Goal: Navigation & Orientation: Find specific page/section

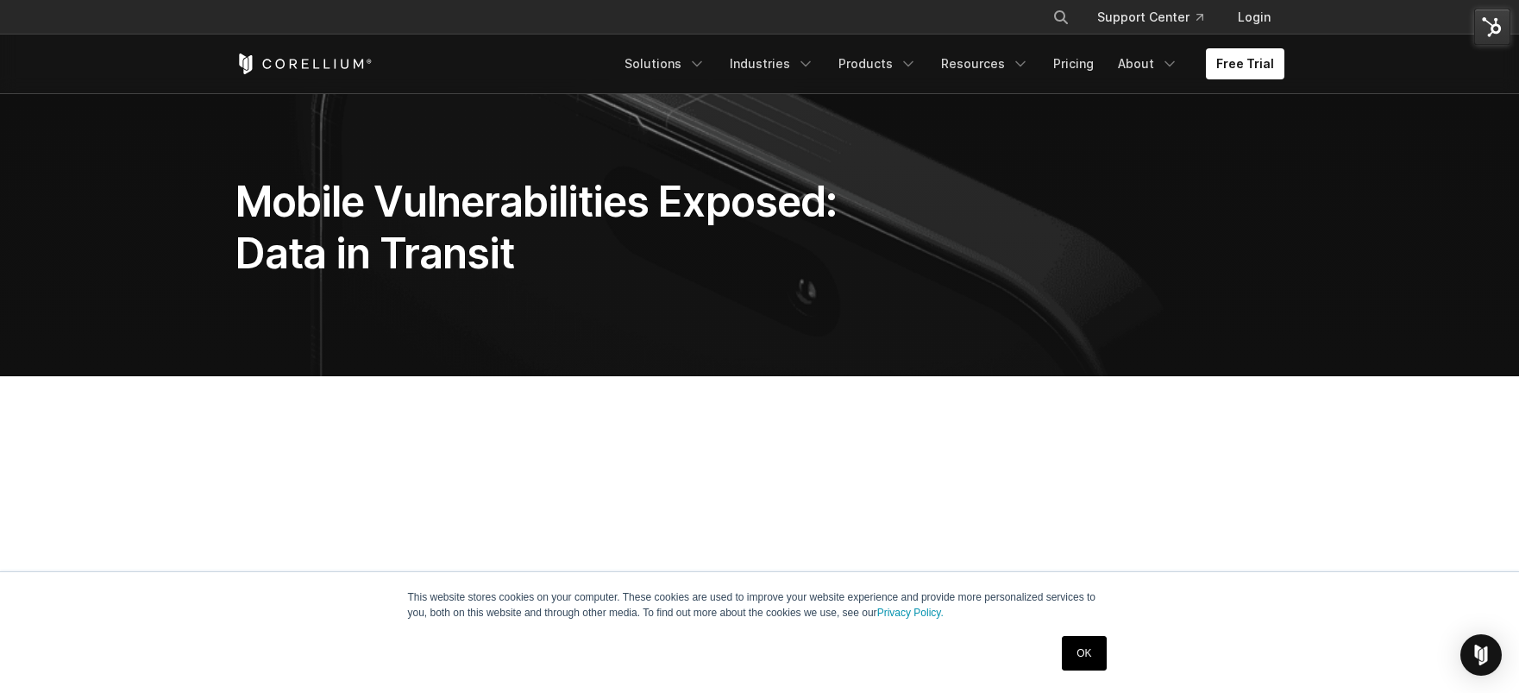
click at [1490, 29] on img at bounding box center [1492, 27] width 36 height 36
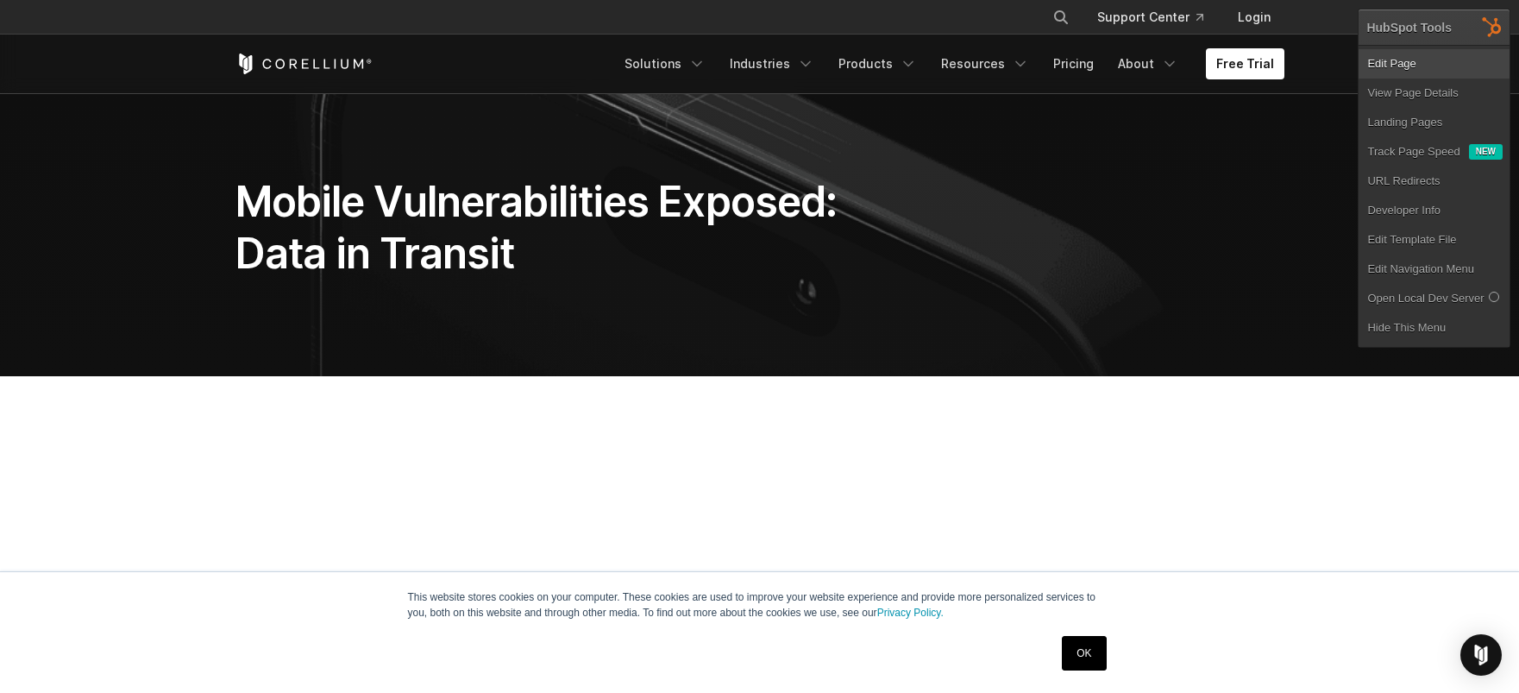
drag, startPoint x: 1424, startPoint y: 60, endPoint x: 1406, endPoint y: 60, distance: 18.1
click at [1423, 60] on link "Edit Page" at bounding box center [1433, 63] width 151 height 29
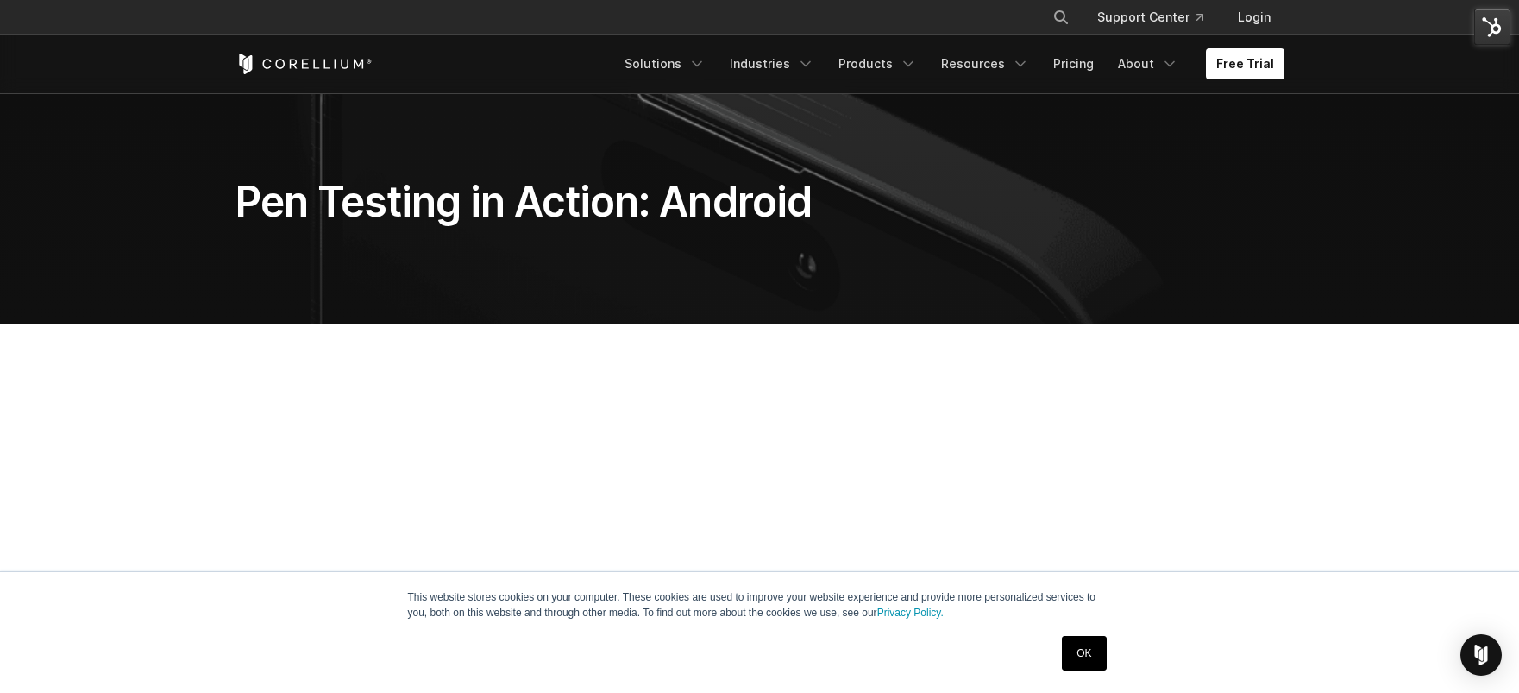
click at [1502, 28] on img at bounding box center [1492, 27] width 36 height 36
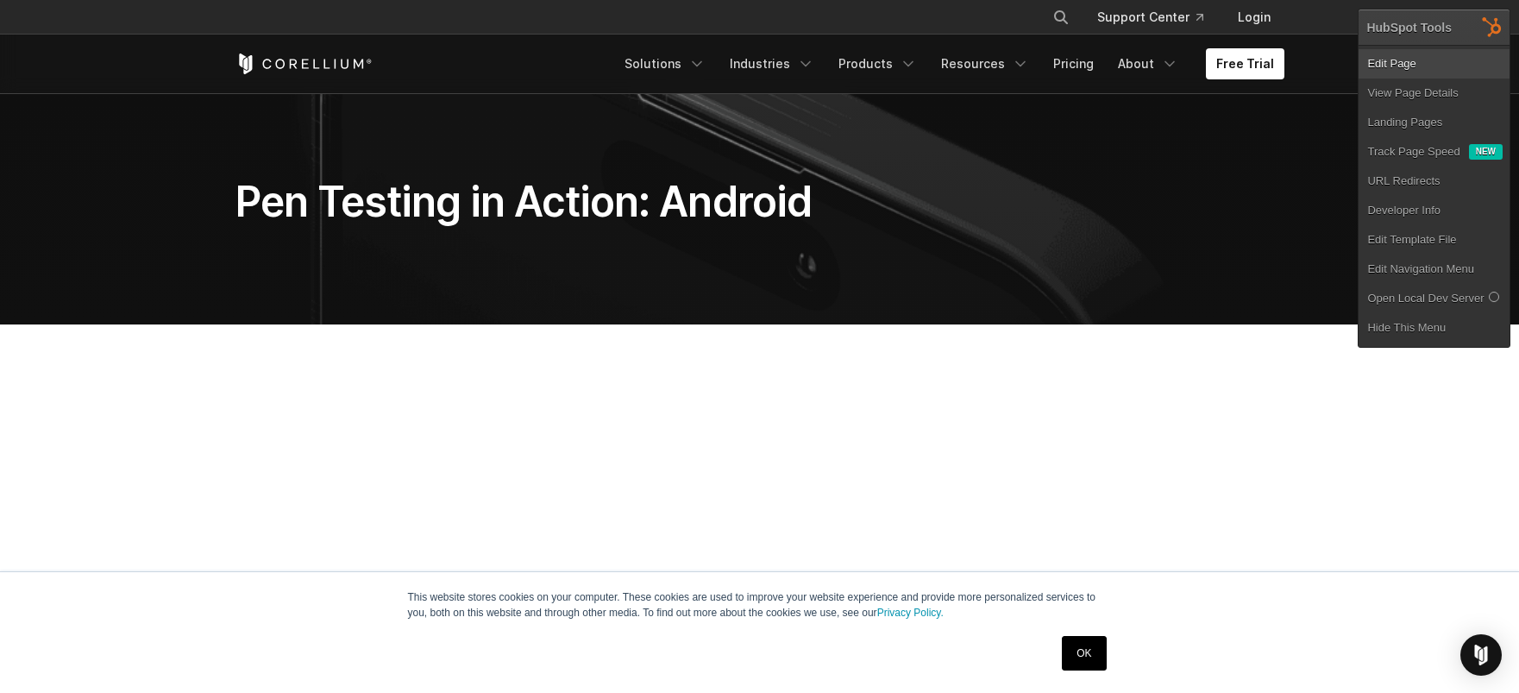
click at [1412, 64] on link "Edit Page" at bounding box center [1433, 63] width 151 height 29
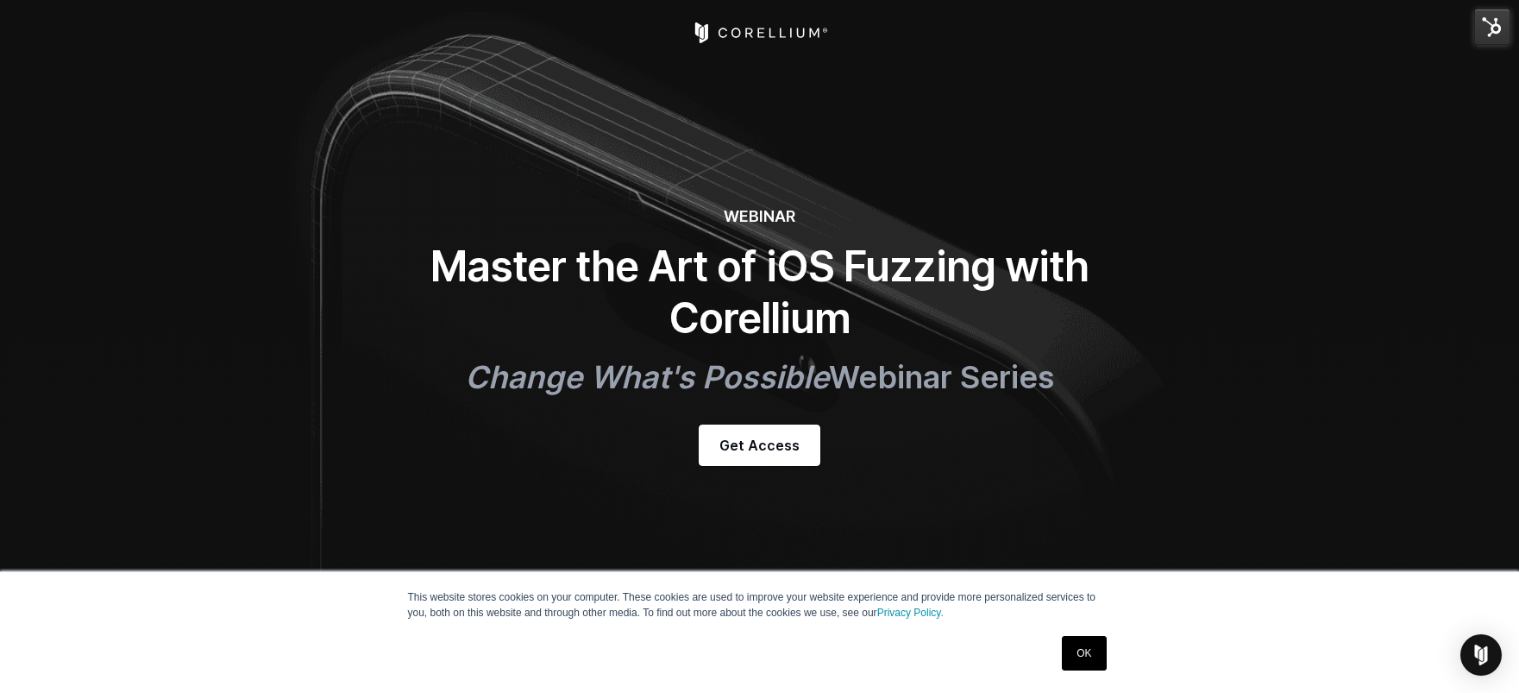
click at [1491, 23] on img at bounding box center [1492, 27] width 36 height 36
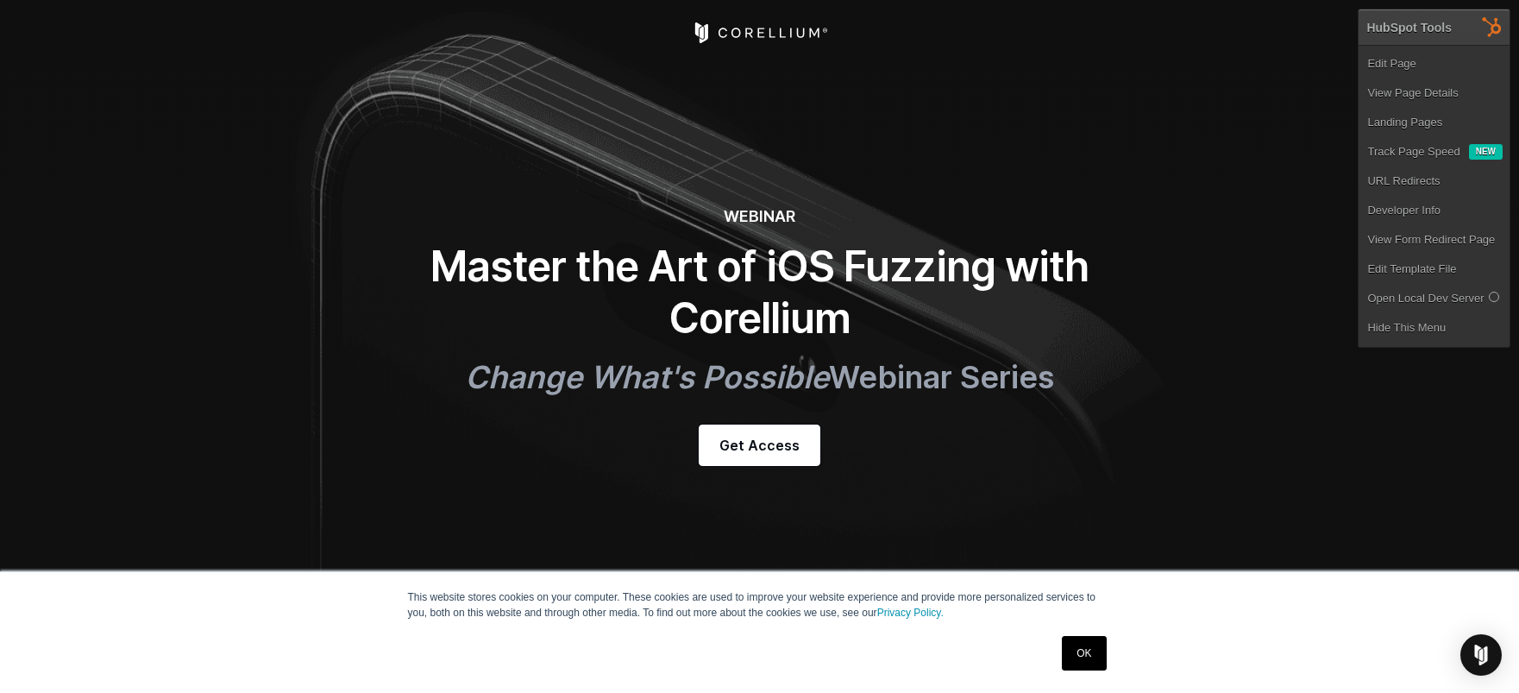
click at [1397, 60] on link "Edit Page" at bounding box center [1433, 63] width 151 height 29
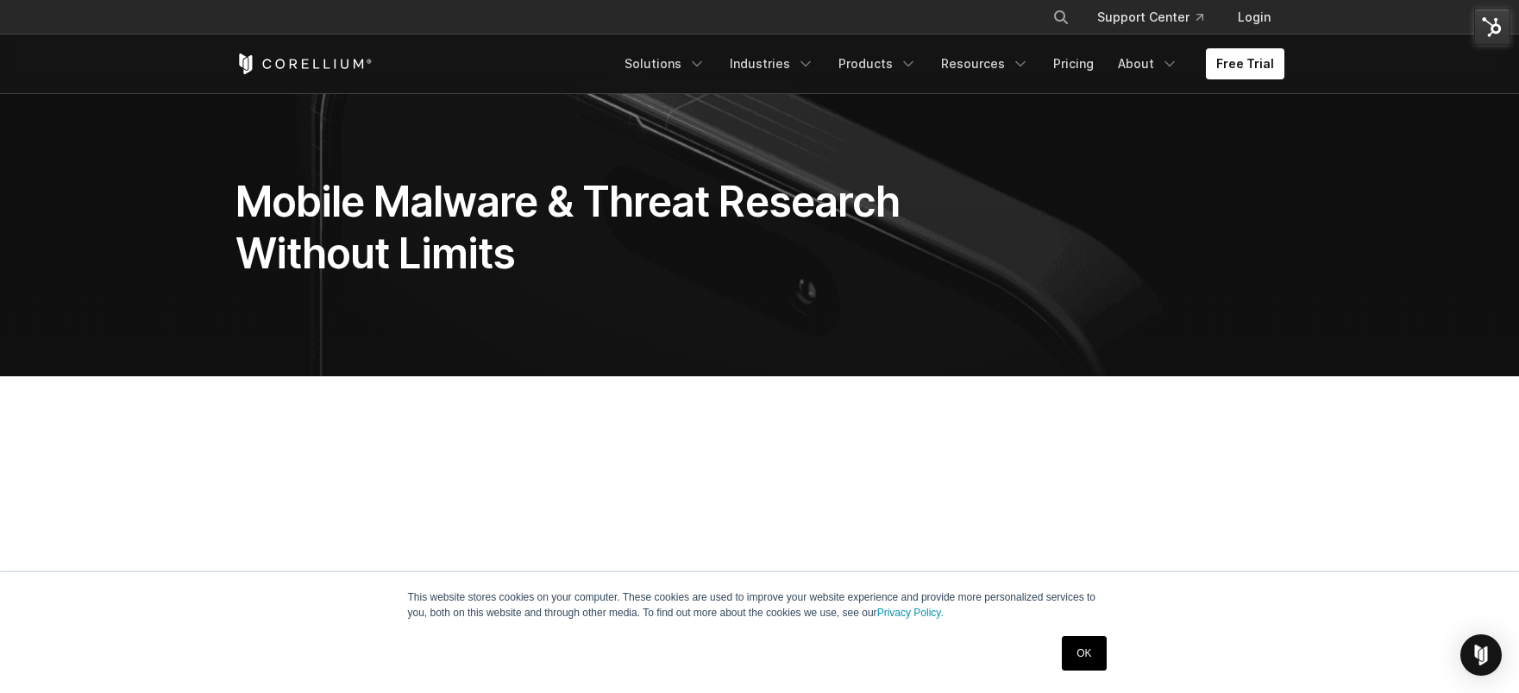
click at [1486, 20] on img at bounding box center [1492, 27] width 36 height 36
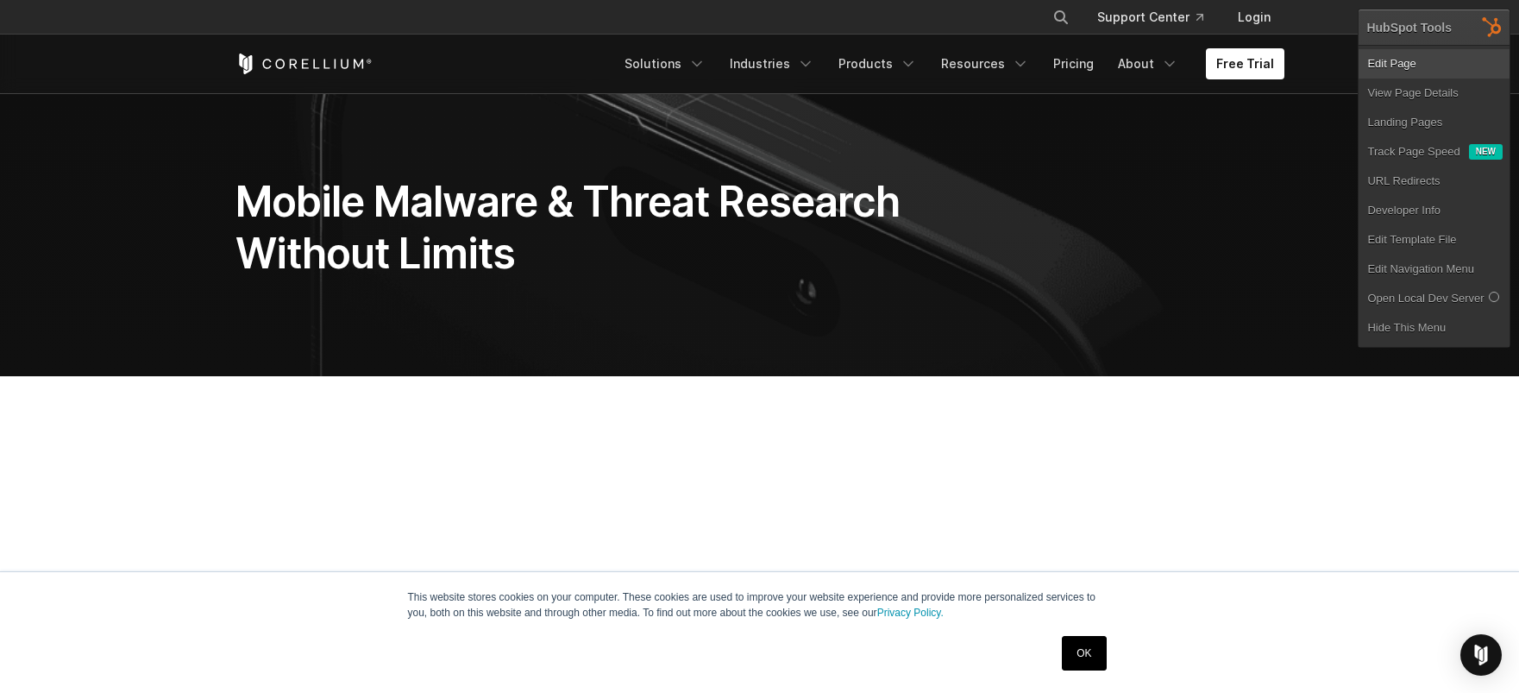
click at [1372, 63] on link "Edit Page" at bounding box center [1433, 63] width 151 height 29
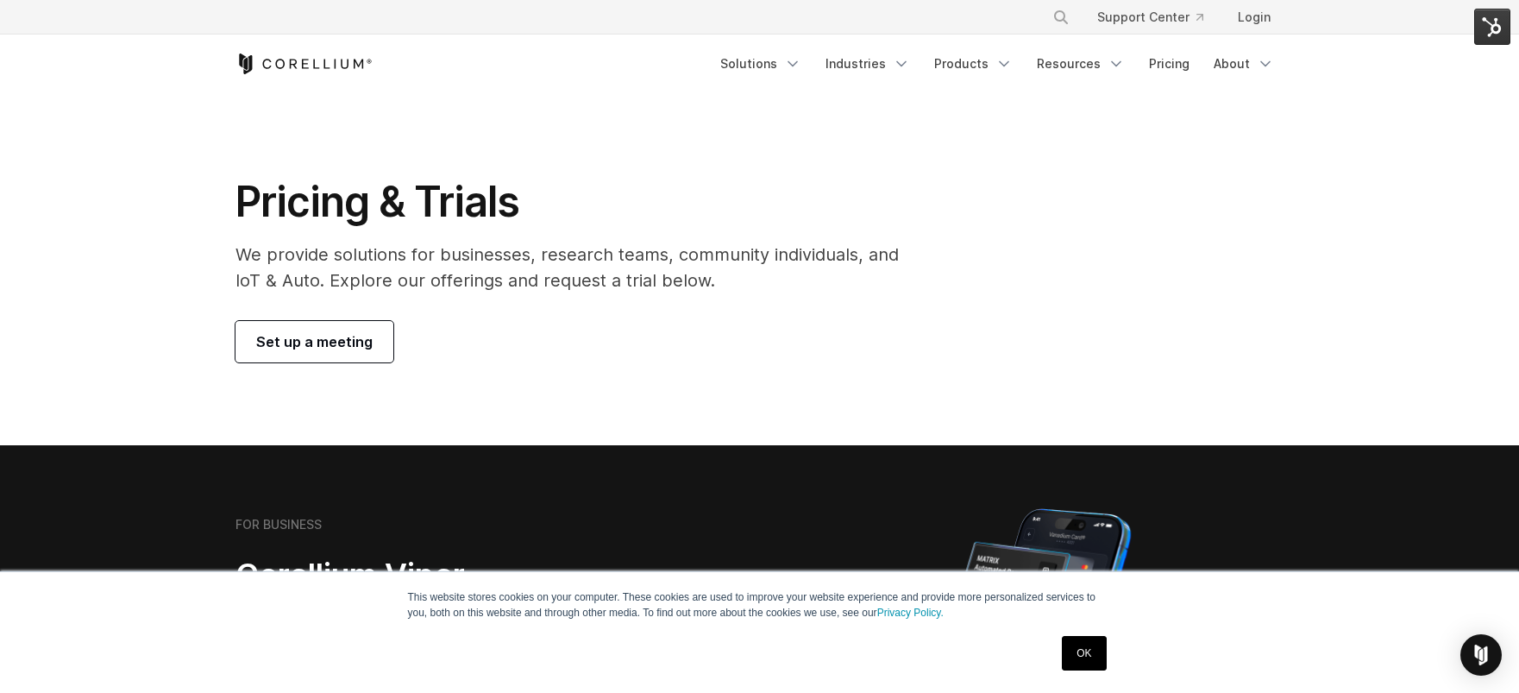
click at [1489, 31] on img at bounding box center [1492, 27] width 36 height 36
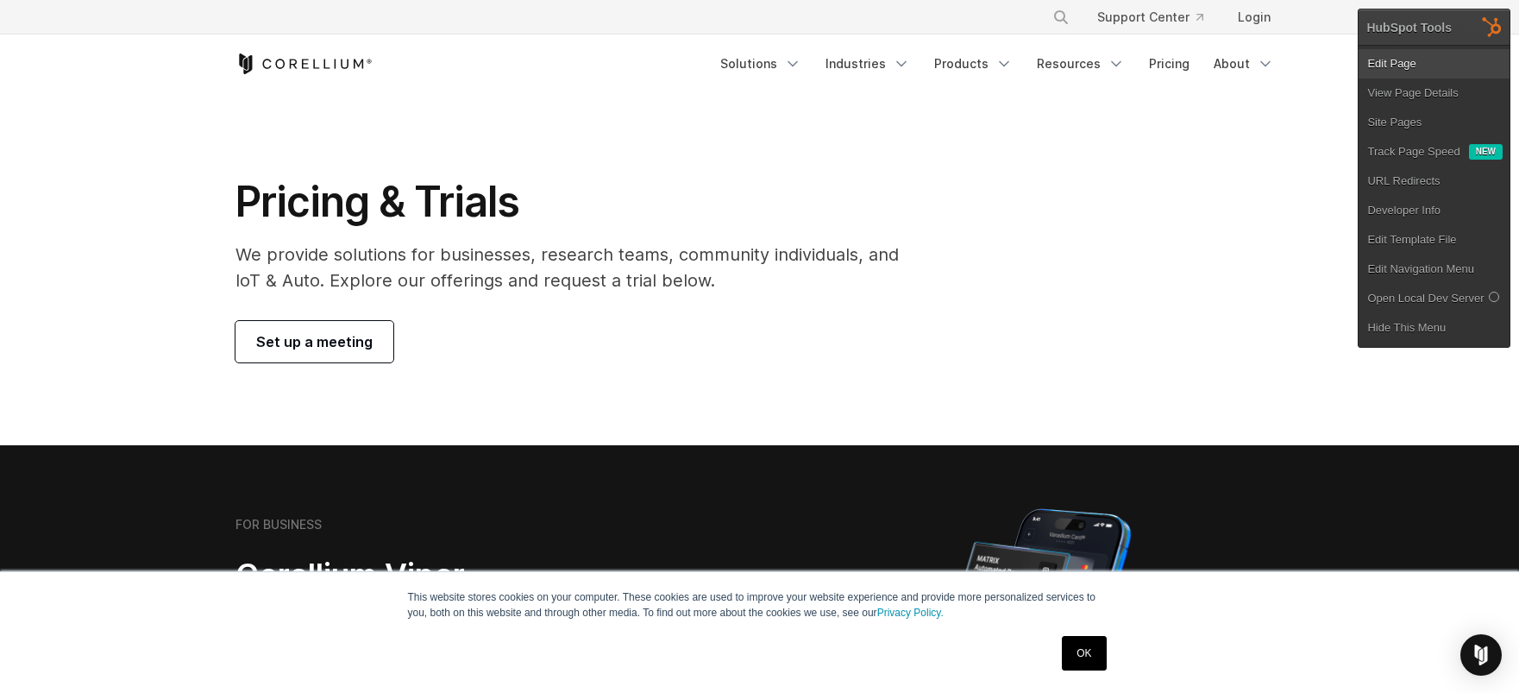
click at [1386, 64] on link "Edit Page" at bounding box center [1433, 63] width 151 height 29
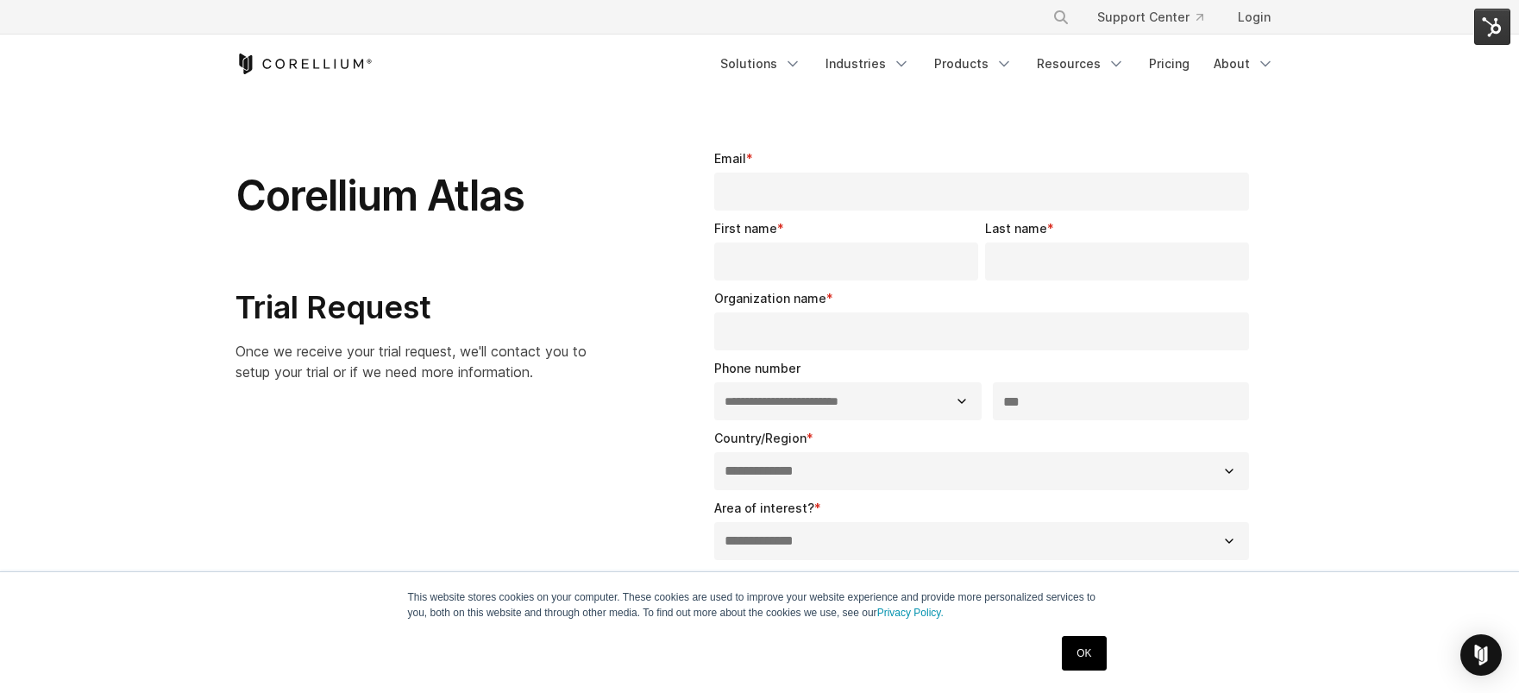
select select "**"
click at [1488, 18] on img at bounding box center [1492, 27] width 36 height 36
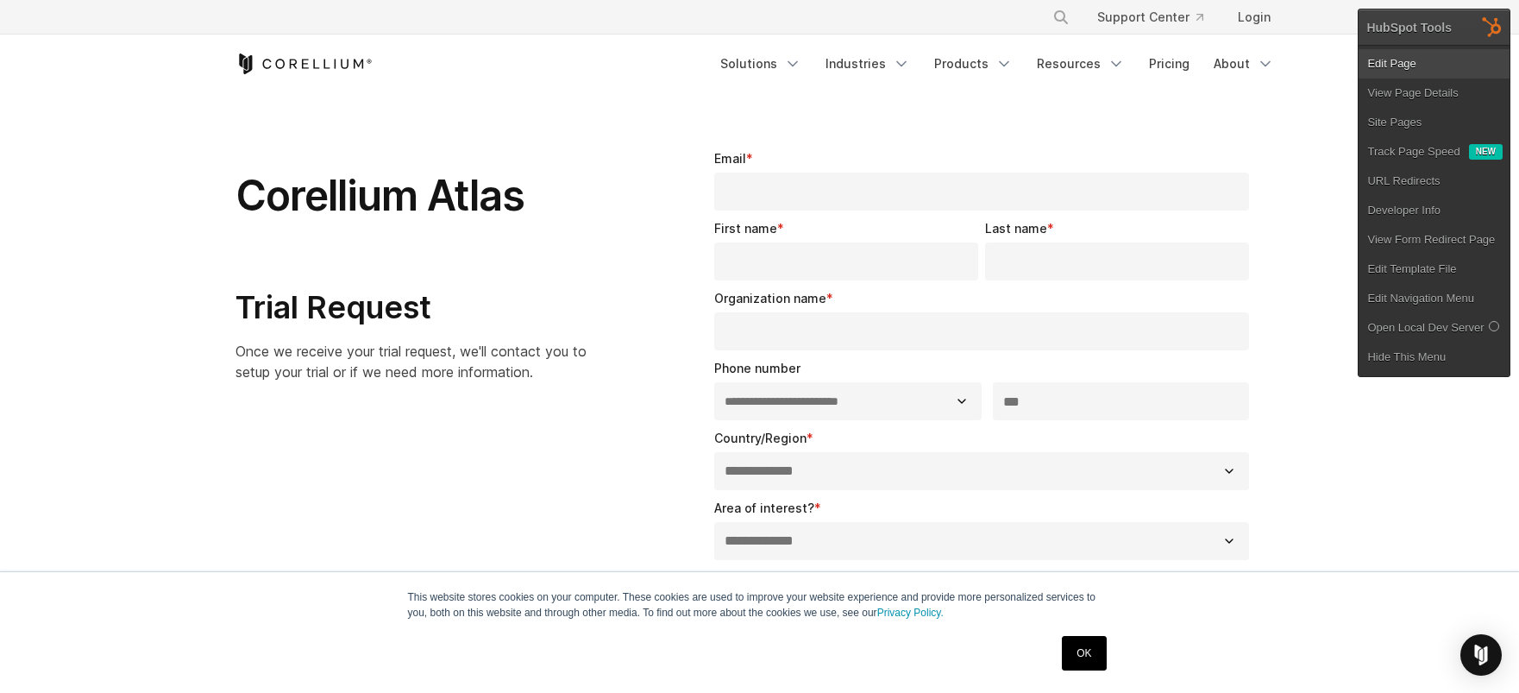
click at [1441, 61] on link "Edit Page" at bounding box center [1433, 63] width 151 height 29
